Goal: Task Accomplishment & Management: Manage account settings

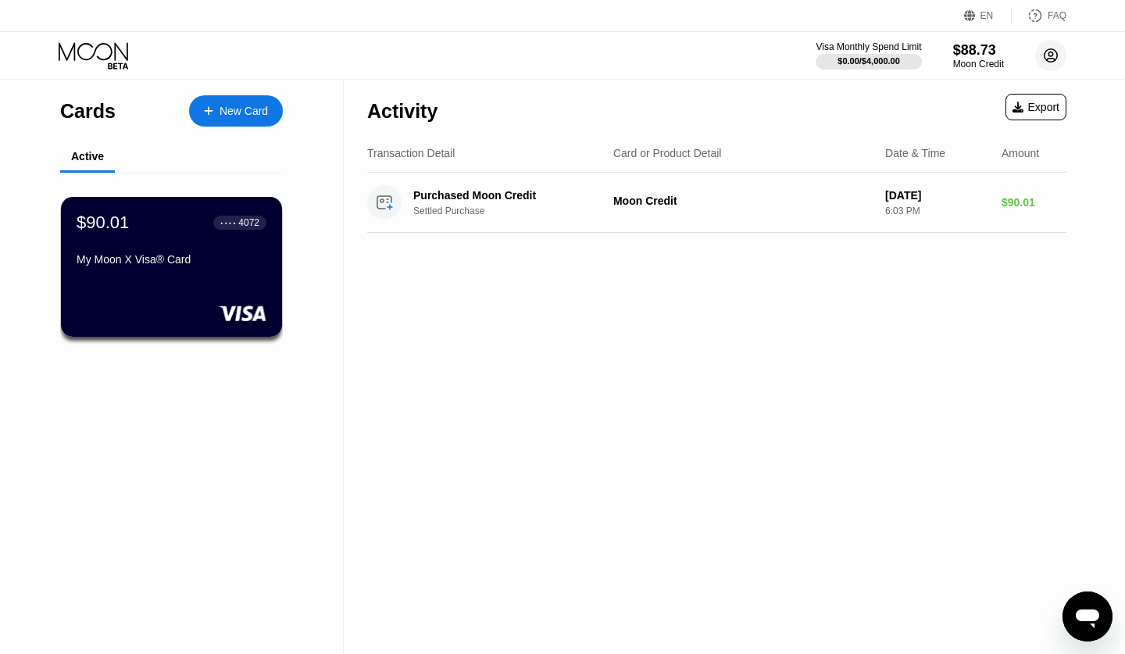
click at [1047, 59] on circle at bounding box center [1051, 55] width 31 height 31
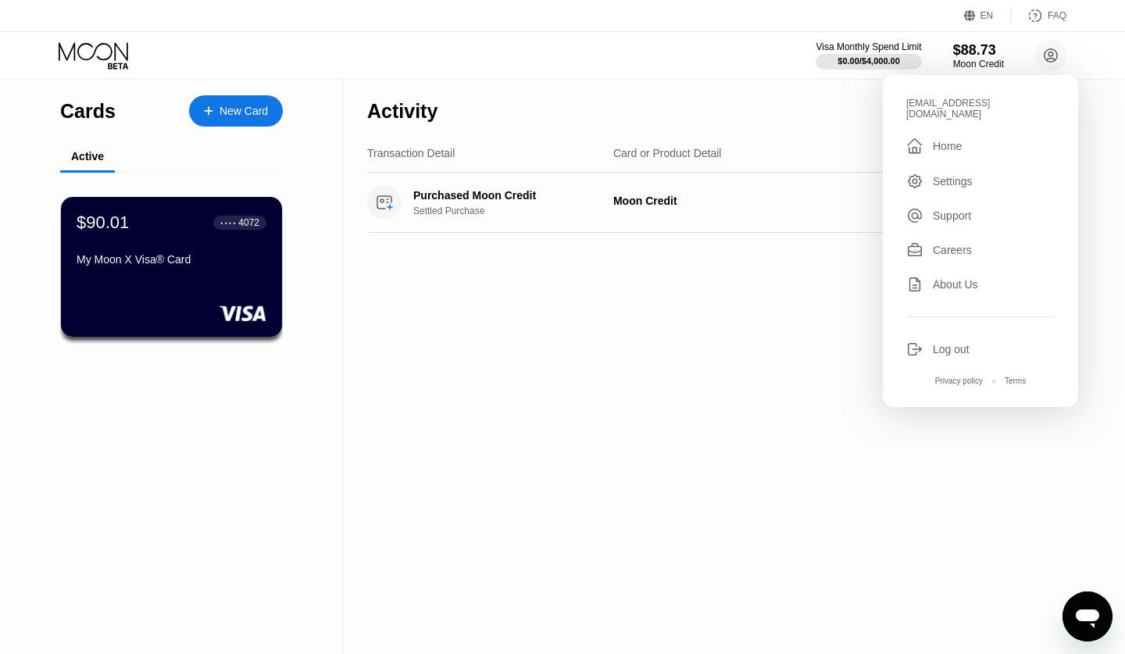
click at [956, 343] on div "Log out" at bounding box center [951, 349] width 37 height 13
